Goal: Submit feedback/report problem

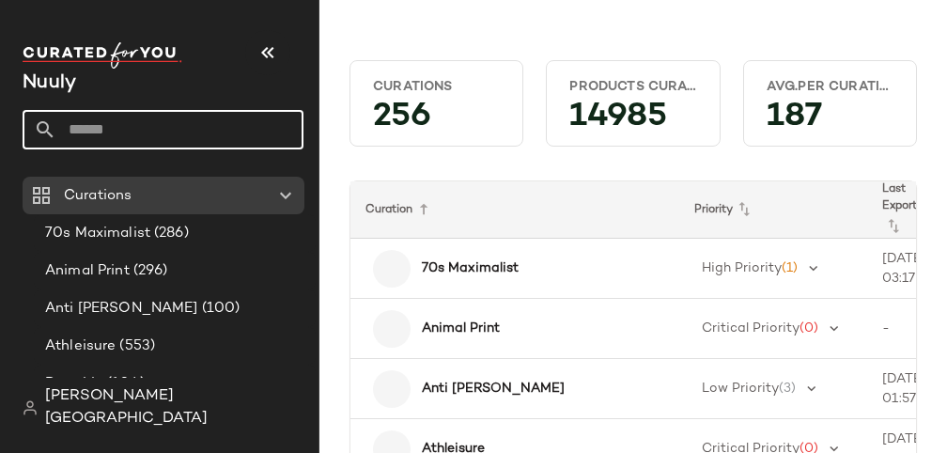
click at [165, 119] on input "text" at bounding box center [179, 129] width 247 height 39
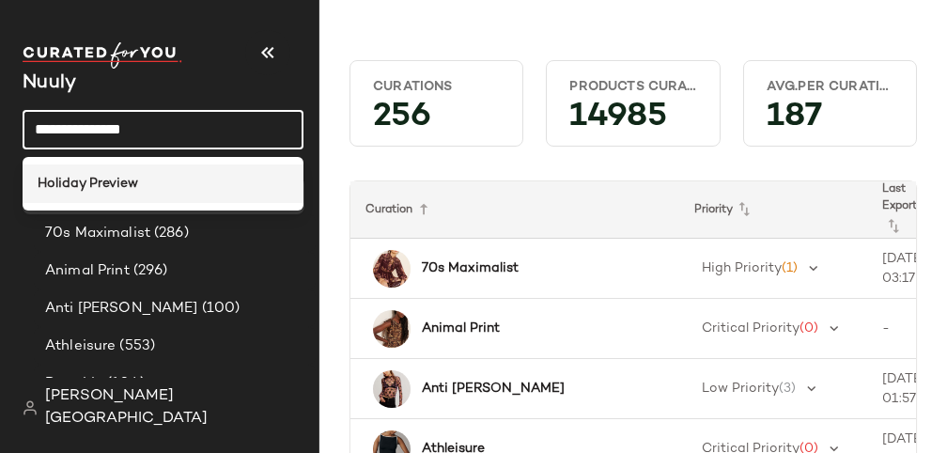
type input "**********"
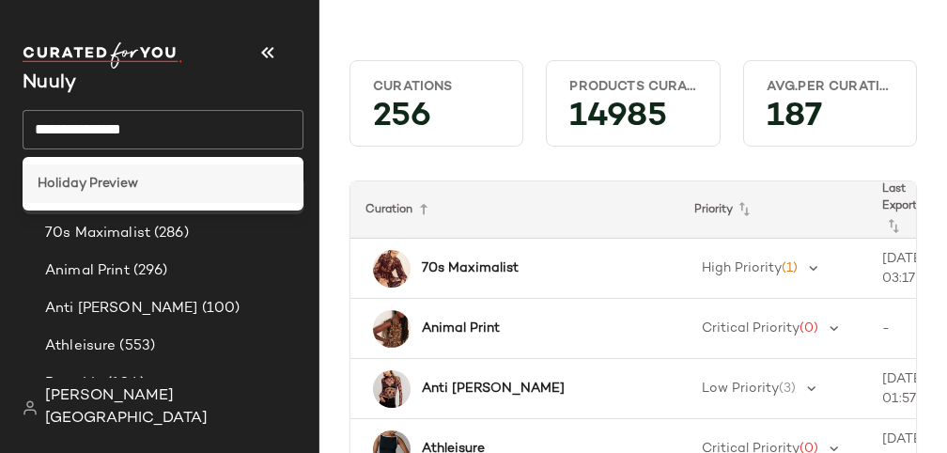
click at [132, 179] on b "Holiday Preview" at bounding box center [88, 184] width 101 height 20
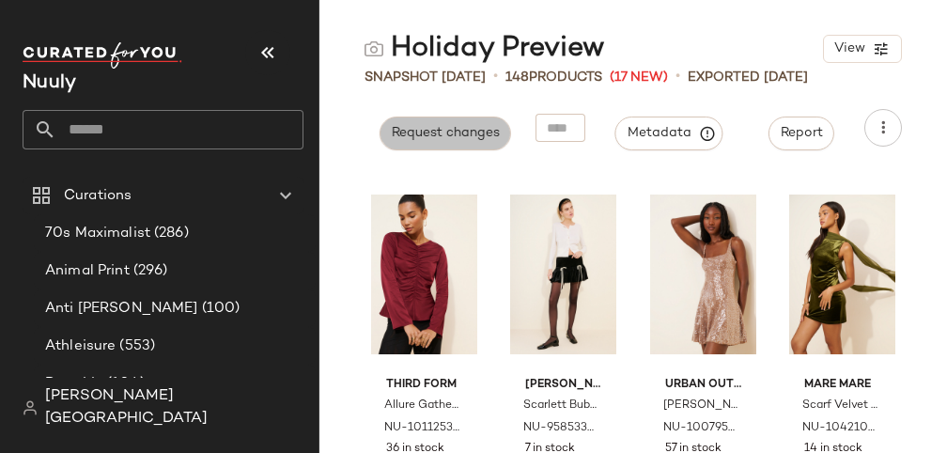
click at [493, 145] on button "Request changes" at bounding box center [446, 133] width 132 height 34
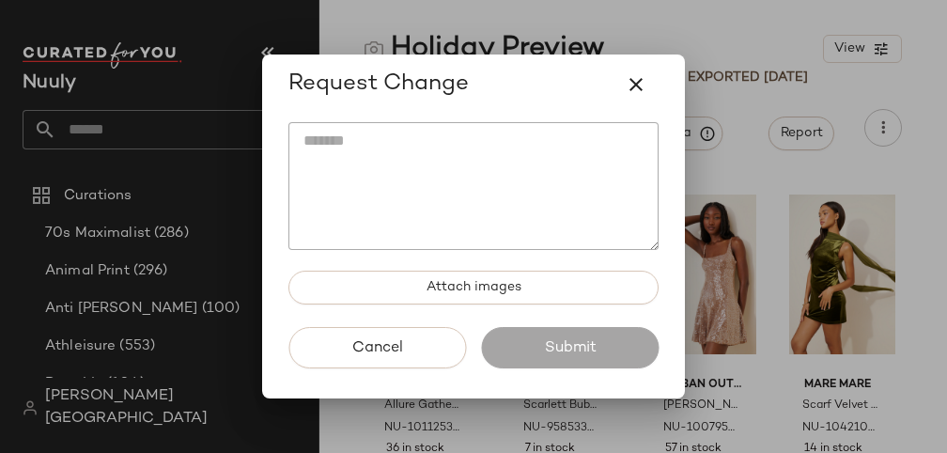
click at [426, 187] on textarea at bounding box center [473, 186] width 370 height 128
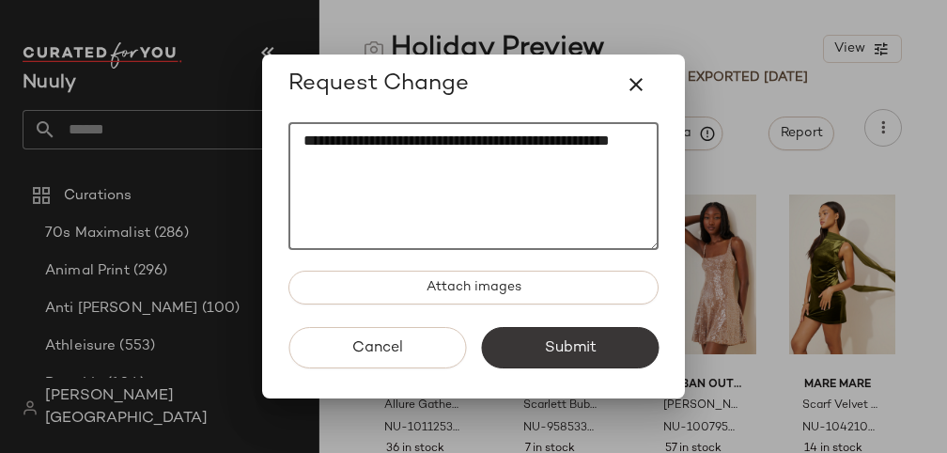
type textarea "**********"
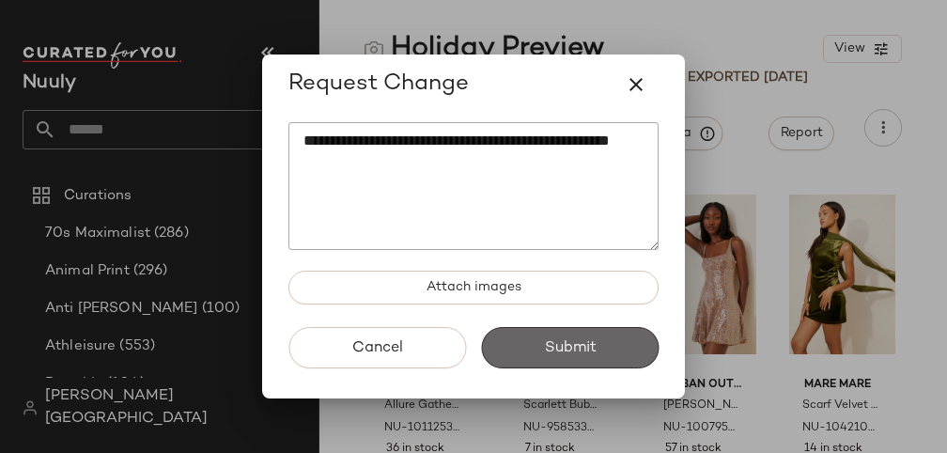
click at [574, 349] on span "Submit" at bounding box center [569, 348] width 53 height 18
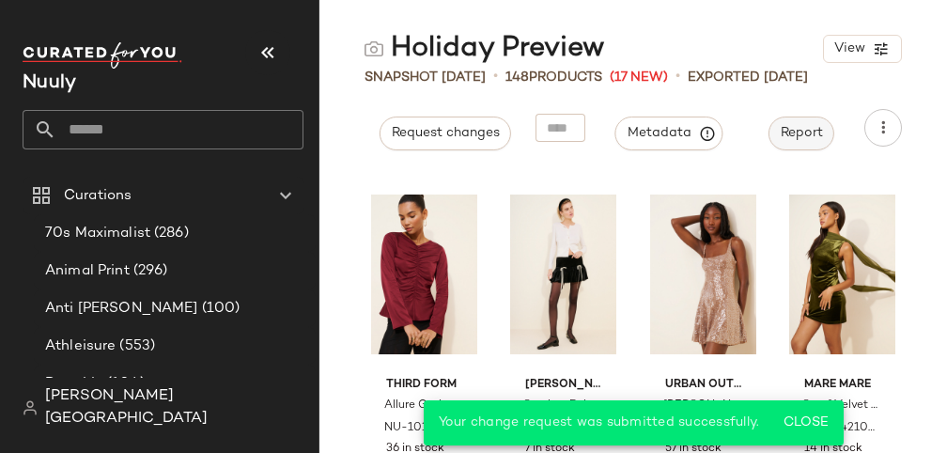
click at [791, 134] on span "Report" at bounding box center [801, 133] width 43 height 15
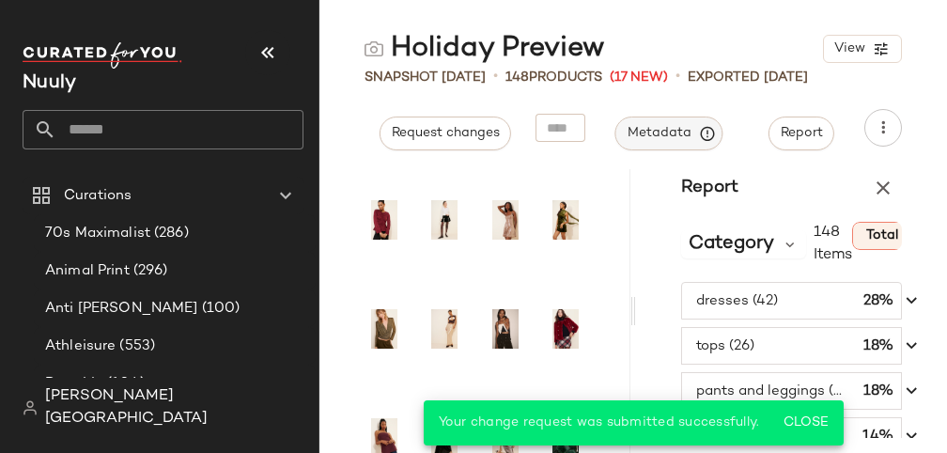
click at [665, 135] on span "Metadata" at bounding box center [669, 133] width 85 height 17
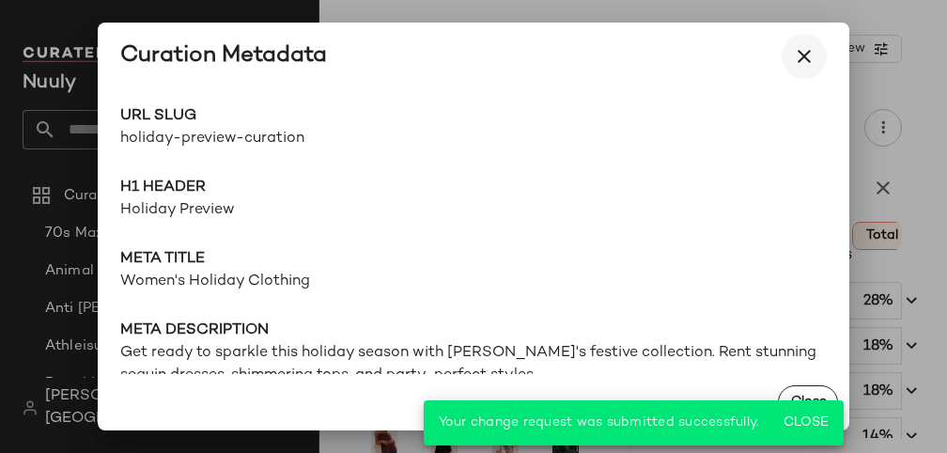
click at [809, 58] on icon "button" at bounding box center [804, 56] width 23 height 23
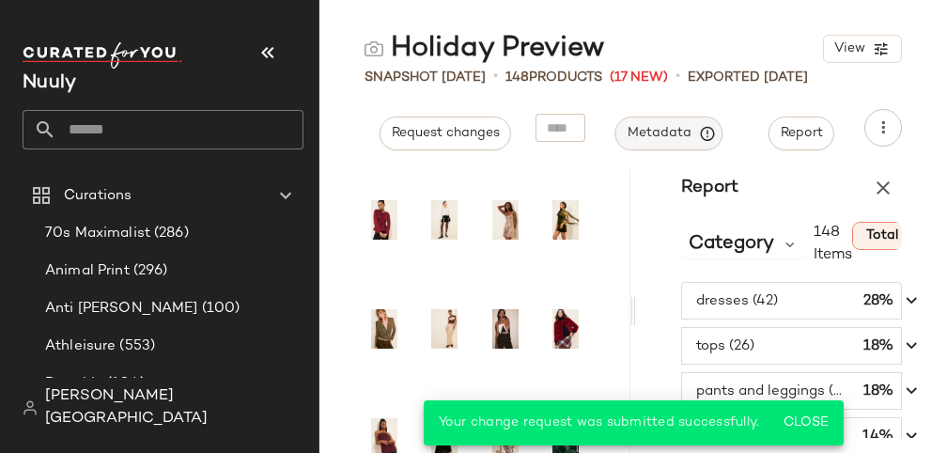
click at [677, 134] on span "Metadata" at bounding box center [669, 133] width 85 height 17
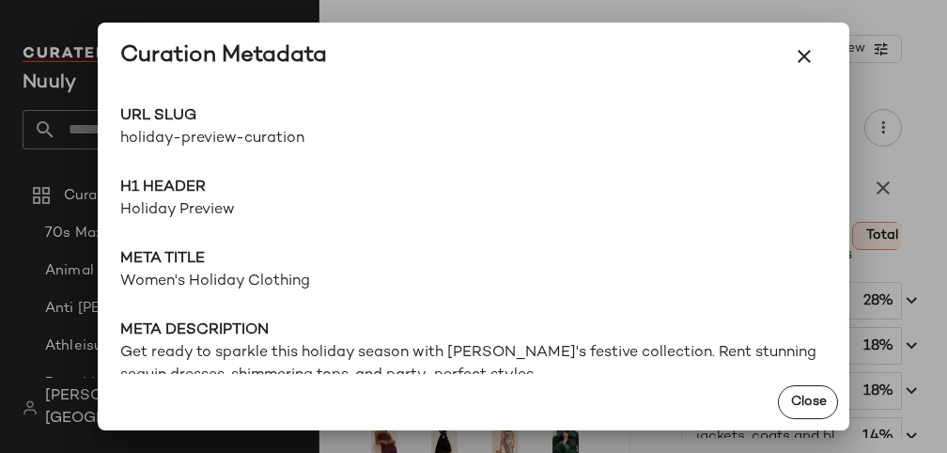
click at [246, 137] on span "holiday-preview-curation" at bounding box center [296, 139] width 353 height 23
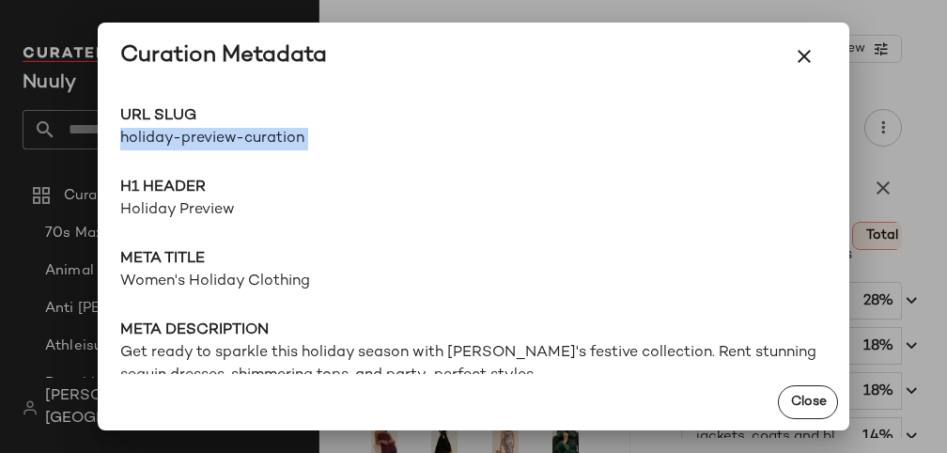
click at [246, 137] on span "holiday-preview-curation" at bounding box center [296, 139] width 353 height 23
copy div "holiday-preview-curation Go to Shop"
